Goal: Task Accomplishment & Management: Use online tool/utility

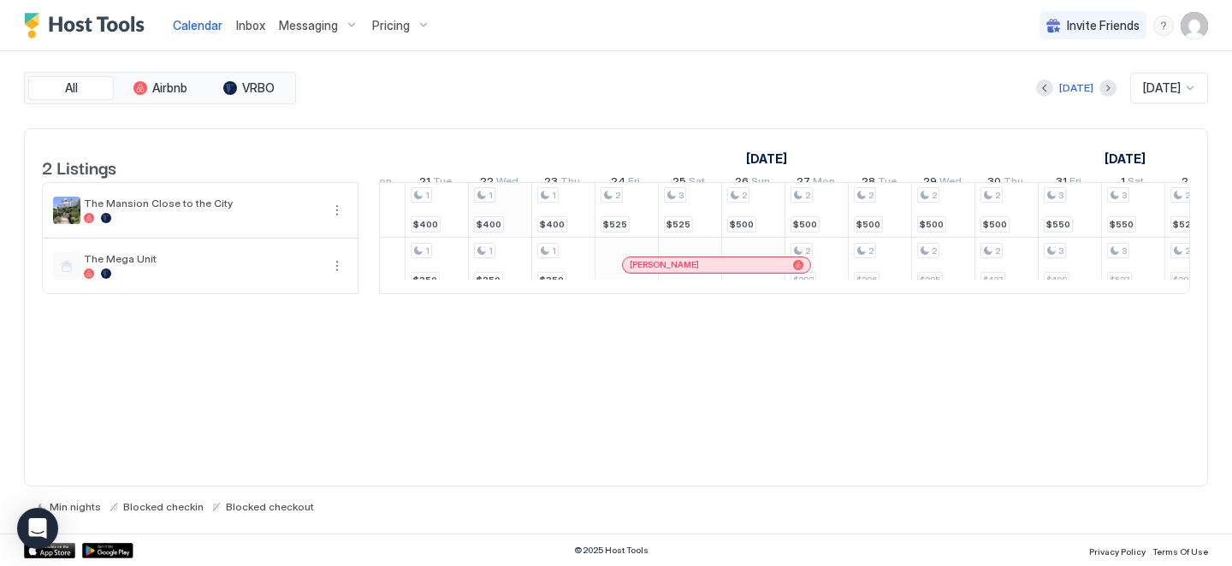
scroll to position [1, 1371]
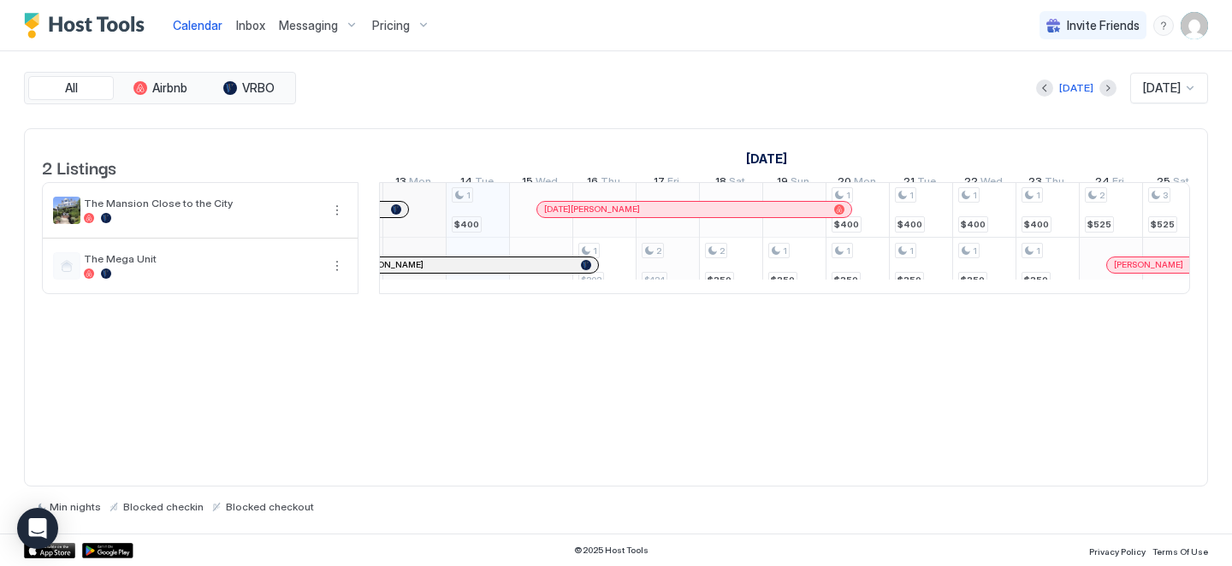
click at [656, 287] on div "1 $400 1 $302 2 $424 2 $350 1 $350 1 $400 1 $350 1 $400 1 $350 1 $400 1 $350 1 …" at bounding box center [1174, 237] width 3356 height 110
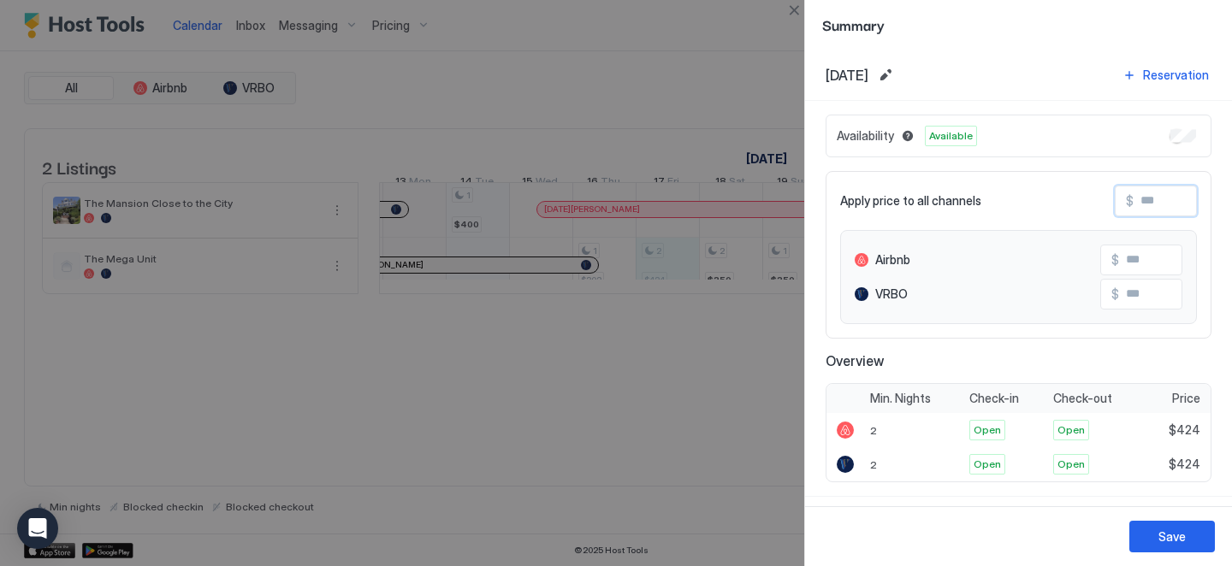
click at [1143, 196] on input "Input Field" at bounding box center [1202, 201] width 137 height 29
type input "*"
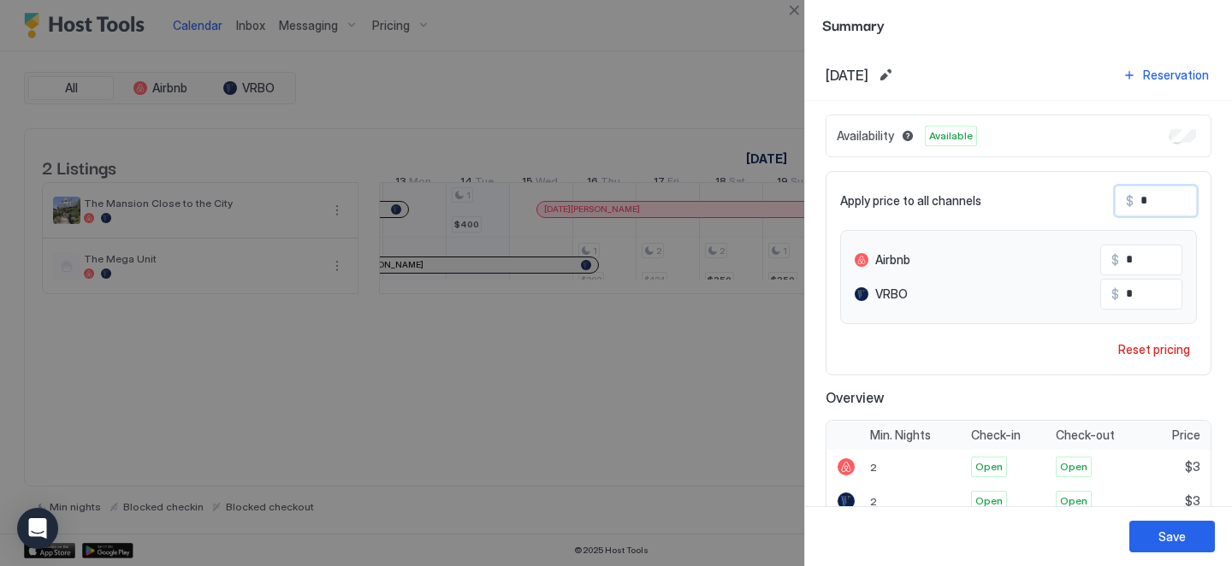
type input "**"
type input "***"
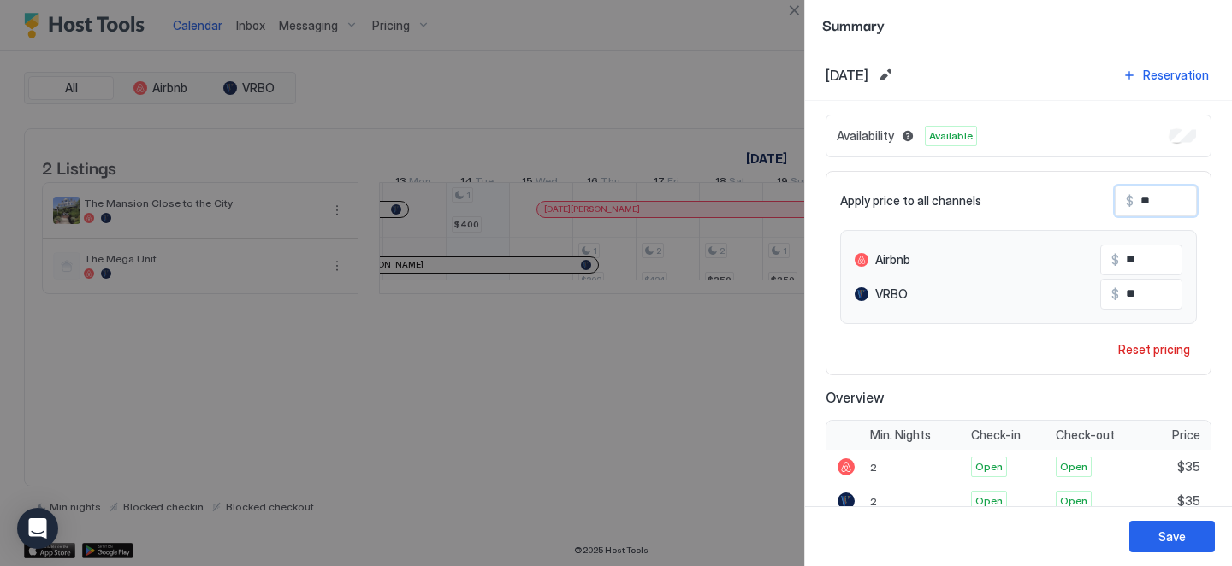
type input "***"
click at [1161, 539] on div "Save" at bounding box center [1171, 537] width 27 height 18
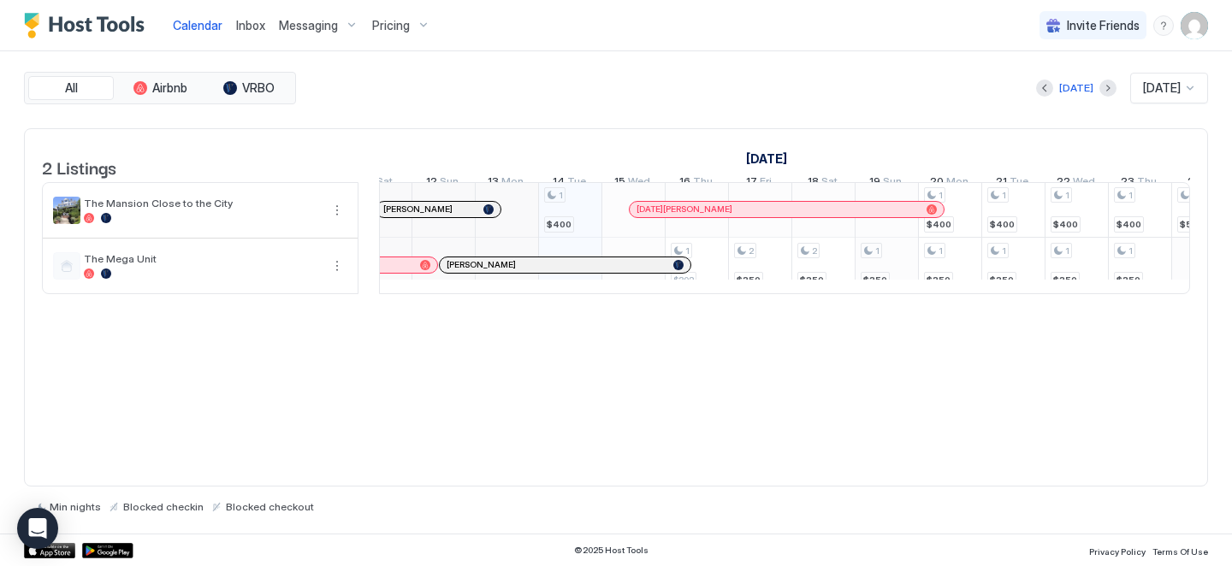
scroll to position [1, 787]
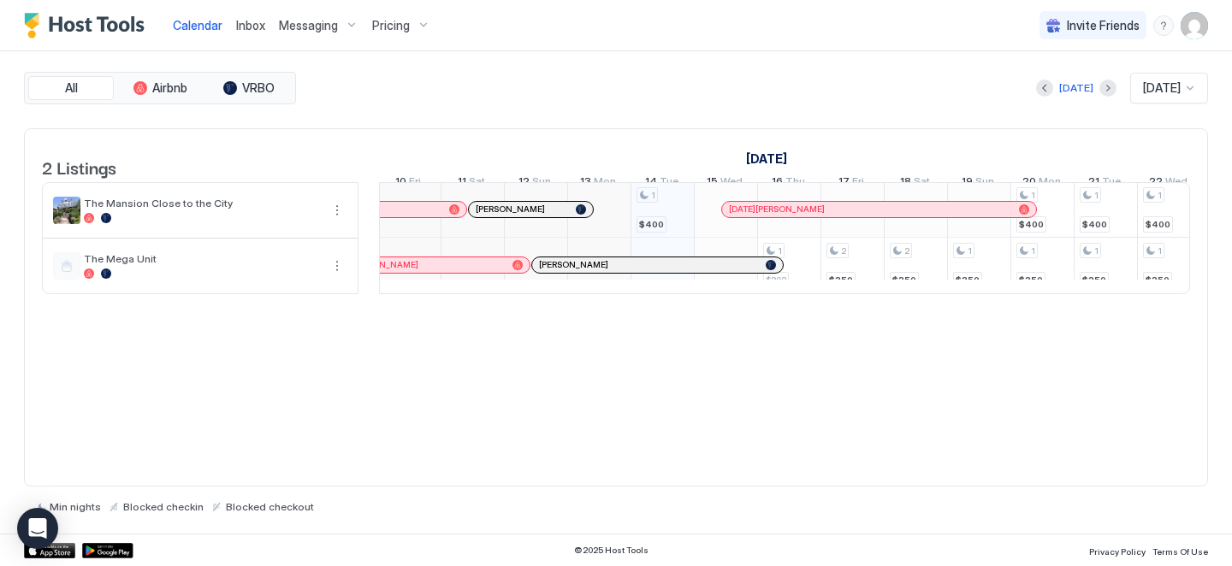
drag, startPoint x: 607, startPoint y: 234, endPoint x: 642, endPoint y: 234, distance: 34.2
click at [622, 364] on div "2 Listings September 2025 October 2025 November 2025 29 Mon 30 Tue 1 Wed 2 Thu …" at bounding box center [616, 307] width 1184 height 359
click at [721, 125] on div "All Airbnb VRBO Today Oct 2025 2 Listings September 2025 October 2025 November …" at bounding box center [616, 292] width 1184 height 441
click at [721, 126] on div "All Airbnb VRBO Today Oct 2025 2 Listings September 2025 October 2025 November …" at bounding box center [616, 292] width 1184 height 441
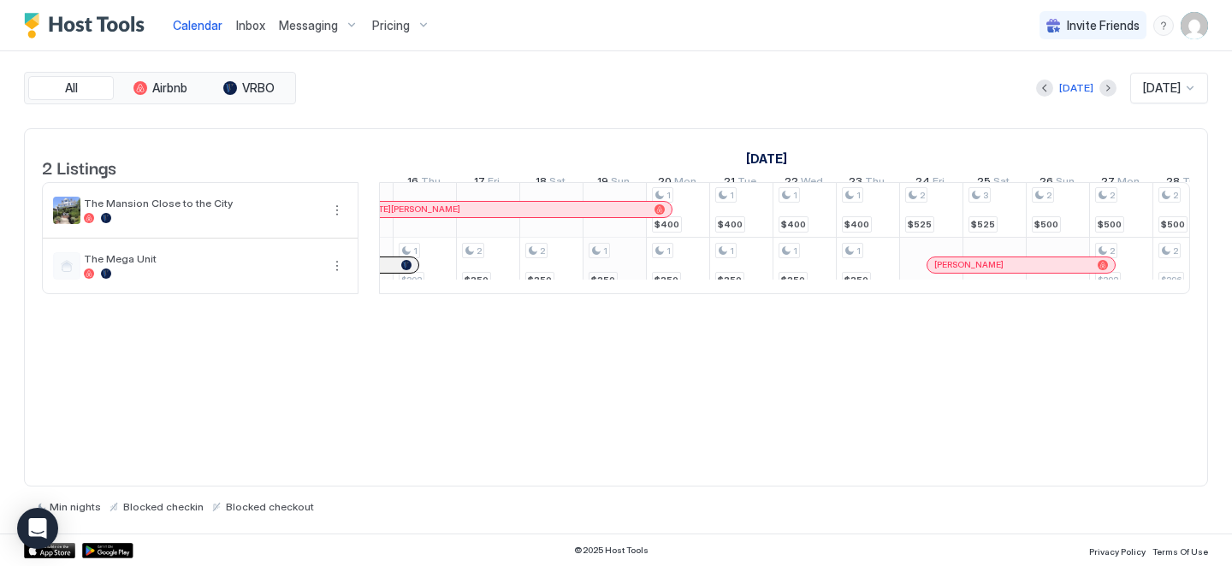
scroll to position [0, 1081]
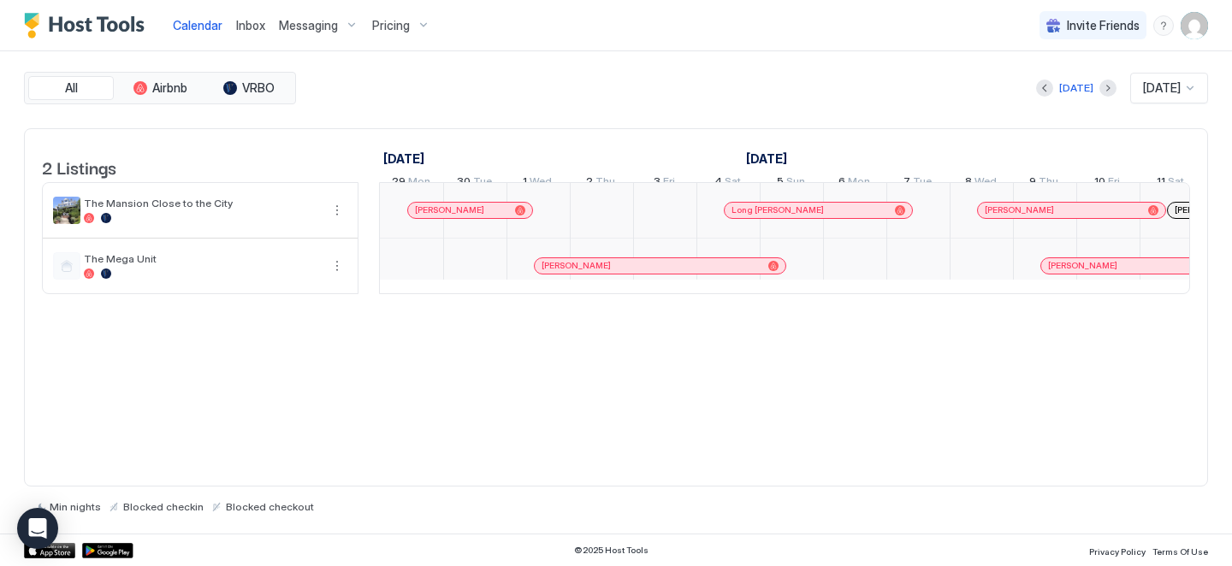
scroll to position [0, 951]
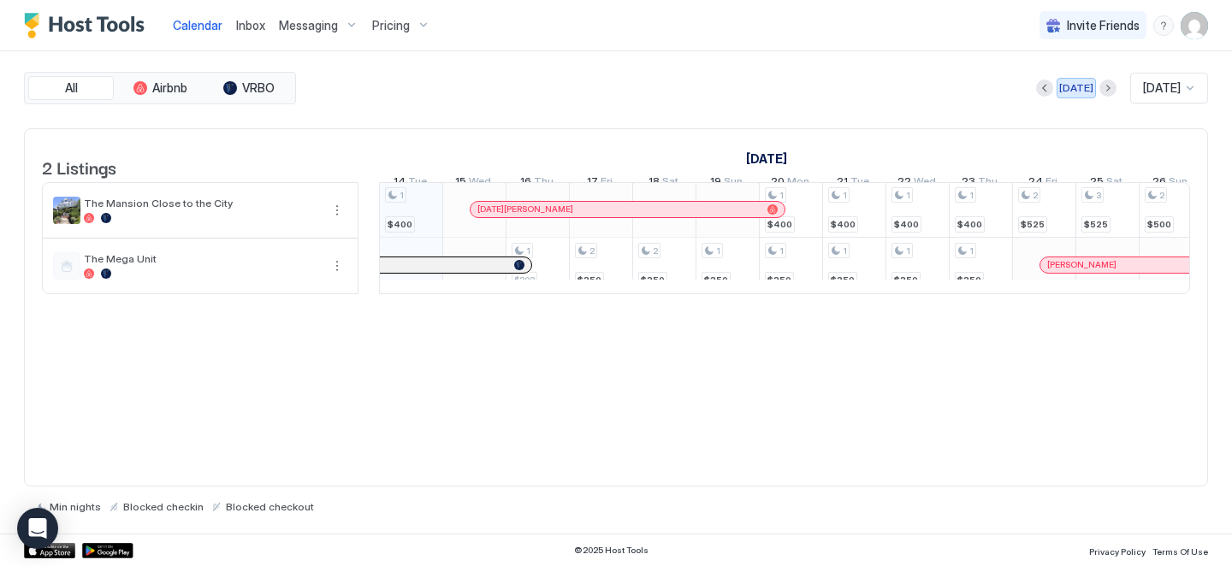
click at [1059, 82] on div "[DATE]" at bounding box center [1076, 87] width 34 height 15
click at [1160, 91] on span "[DATE]" at bounding box center [1162, 87] width 38 height 15
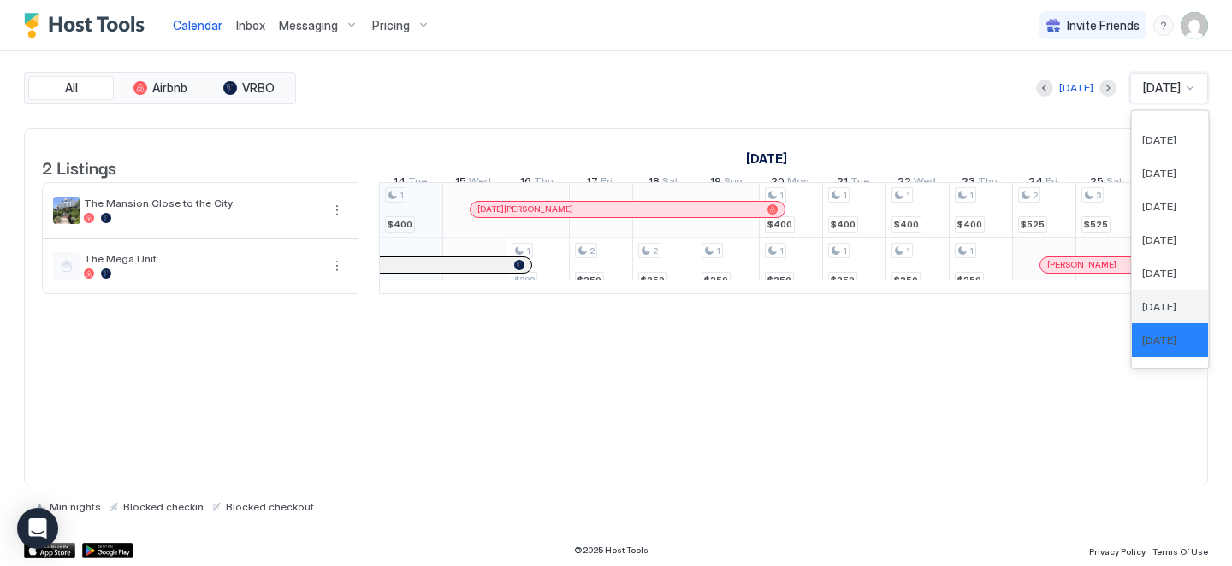
click at [1158, 297] on div "Sep 2025" at bounding box center [1170, 306] width 76 height 33
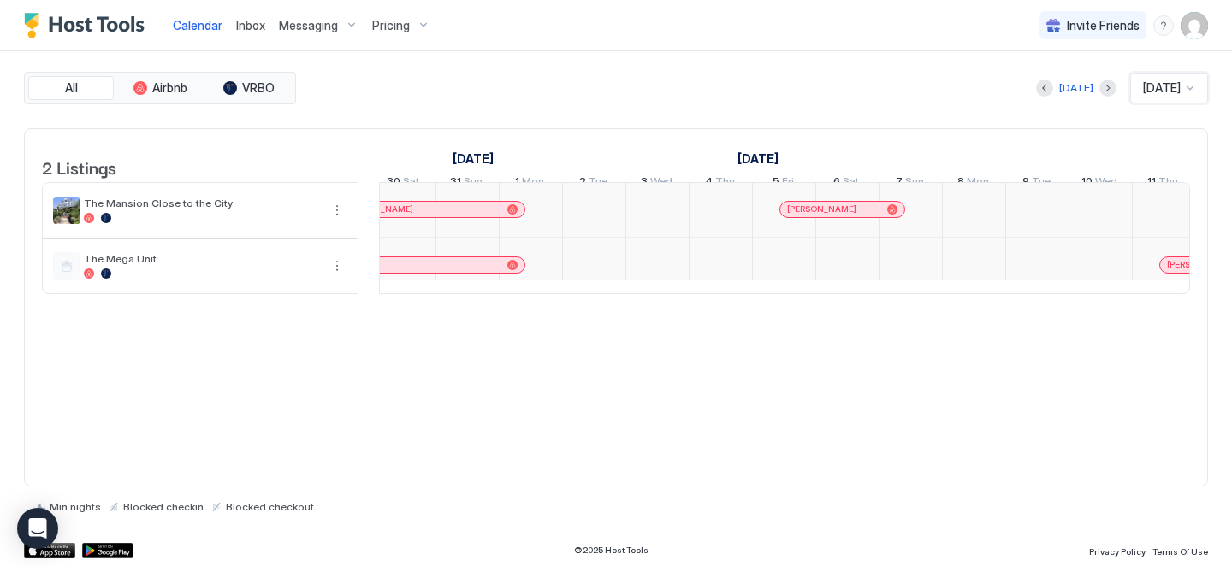
scroll to position [0, 0]
